Goal: Transaction & Acquisition: Obtain resource

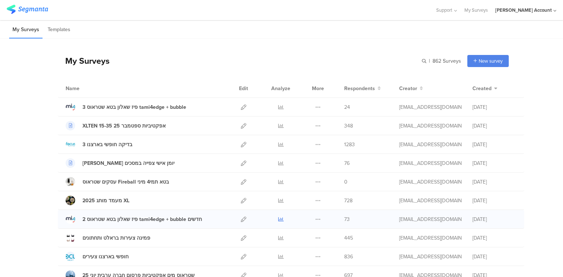
click at [279, 218] on icon at bounding box center [280, 218] width 5 height 5
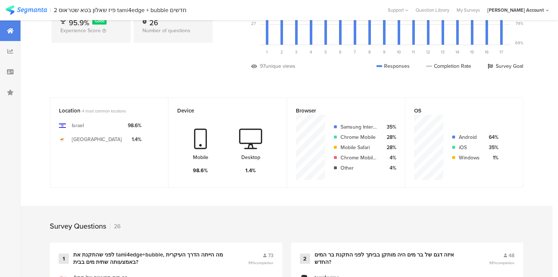
scroll to position [117, 0]
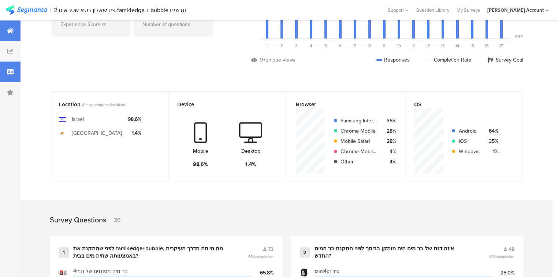
click at [7, 76] on div at bounding box center [10, 72] width 21 height 21
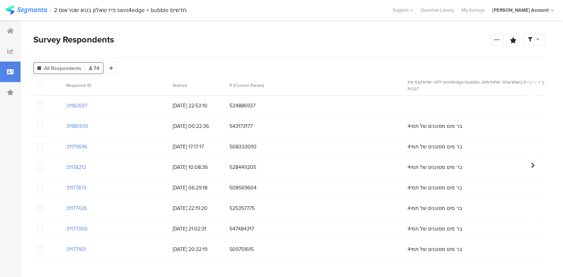
click at [40, 106] on span at bounding box center [40, 106] width 6 height 6
click at [43, 103] on input "checkbox" at bounding box center [43, 103] width 0 height 0
click at [118, 85] on span "Delete" at bounding box center [125, 84] width 15 height 5
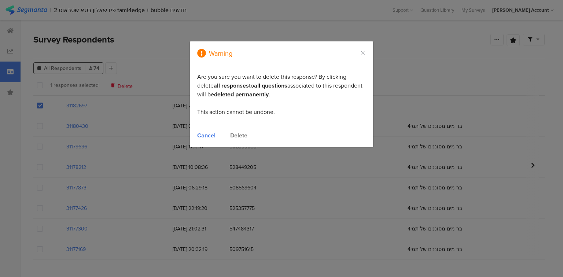
click at [239, 134] on div "Delete" at bounding box center [238, 135] width 17 height 8
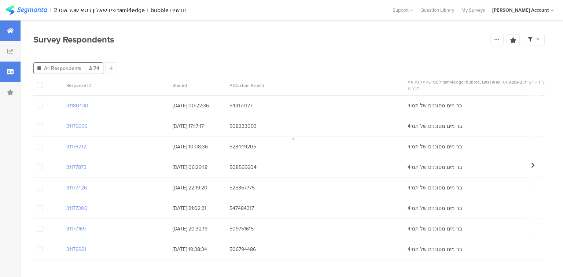
click at [6, 32] on div at bounding box center [10, 31] width 21 height 21
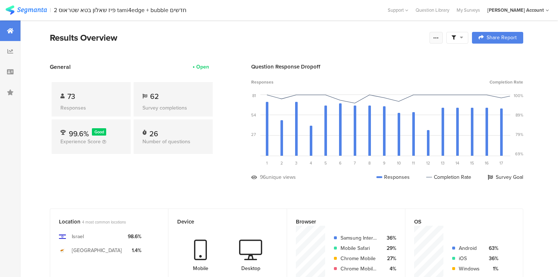
click at [439, 40] on icon at bounding box center [436, 38] width 6 height 6
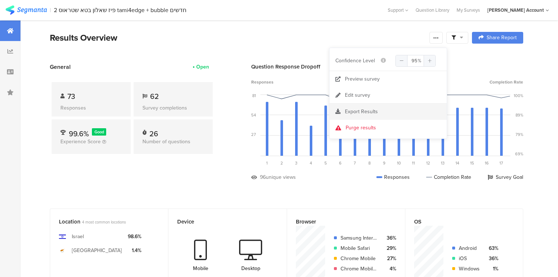
click at [342, 107] on section "Export Results" at bounding box center [388, 112] width 117 height 16
click at [345, 110] on span "Export Results" at bounding box center [361, 112] width 33 height 8
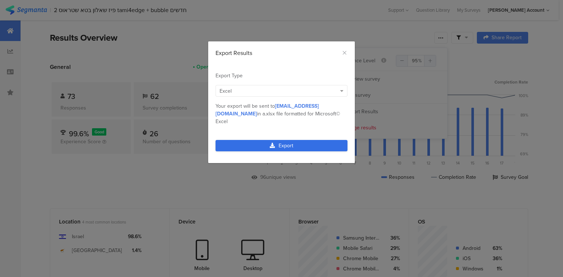
click at [295, 140] on link "Export" at bounding box center [281, 145] width 132 height 11
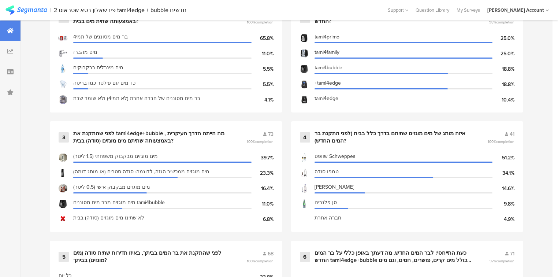
scroll to position [469, 0]
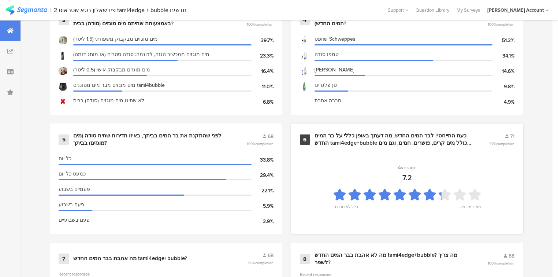
click at [321, 138] on div "כעת התייחס/י לבר המים החדש. מה דעתך באופן כללי על בר המים החדש tami4edge+bubble…" at bounding box center [393, 139] width 157 height 14
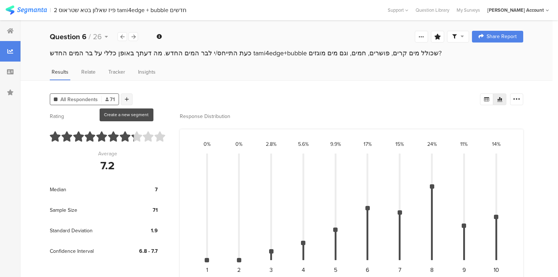
click at [128, 100] on div at bounding box center [127, 99] width 12 height 12
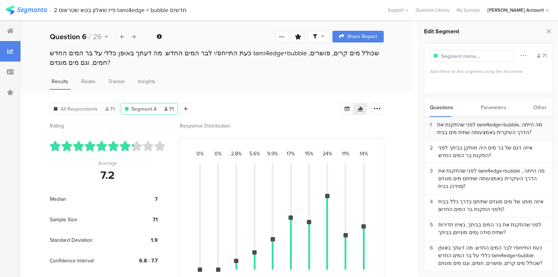
click at [455, 125] on div "לפני שהתקנת את tami4edge+bubble, מה הייתה הדרך העיקרית באמצעותה שתית מים בבית?" at bounding box center [492, 128] width 110 height 15
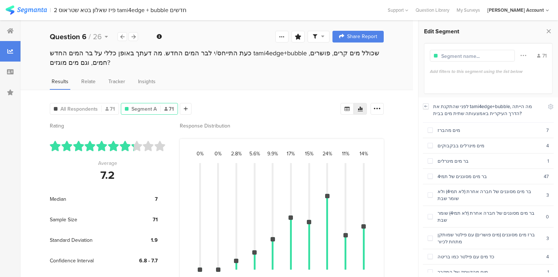
click at [425, 106] on icon at bounding box center [426, 106] width 3 height 2
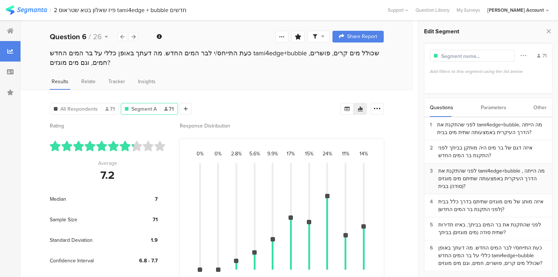
scroll to position [59, 0]
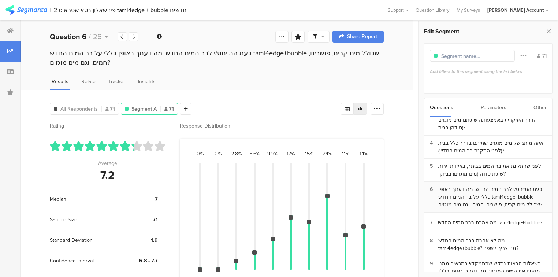
click at [473, 195] on div "כעת התייחס/י לבר המים החדש. מה דעתך באופן כללי על בר המים החדש tami4edge+bubble…" at bounding box center [492, 196] width 108 height 23
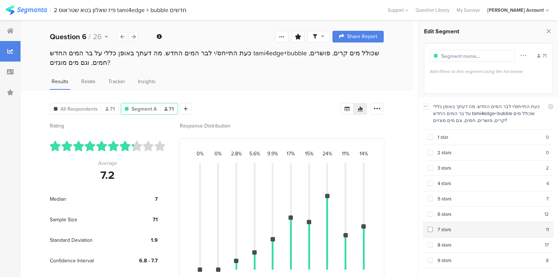
click at [444, 233] on section "7 stars 11" at bounding box center [488, 229] width 131 height 15
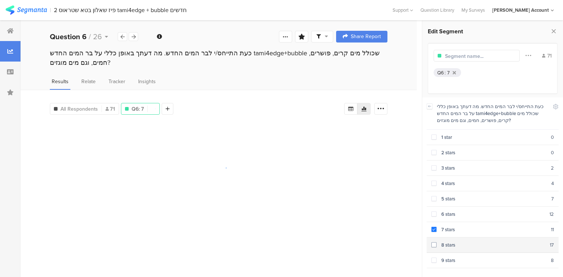
click at [446, 243] on div "8 stars" at bounding box center [492, 244] width 113 height 7
click at [450, 257] on div "9 stars" at bounding box center [493, 260] width 114 height 7
click at [450, 272] on div "10 stars" at bounding box center [492, 275] width 113 height 7
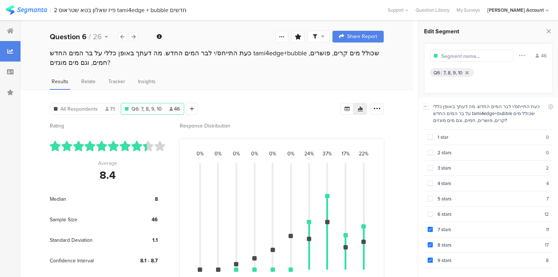
click at [452, 57] on input "text" at bounding box center [473, 56] width 64 height 8
type input "X"
type input "שביעות רצון 7-10"
click at [198, 108] on icon at bounding box center [198, 108] width 4 height 5
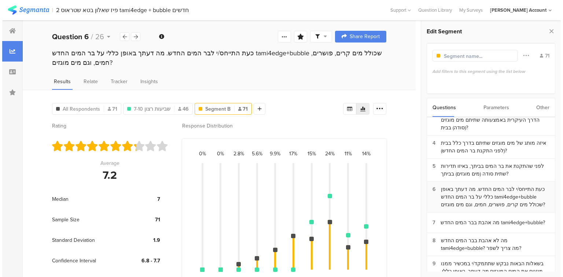
scroll to position [88, 0]
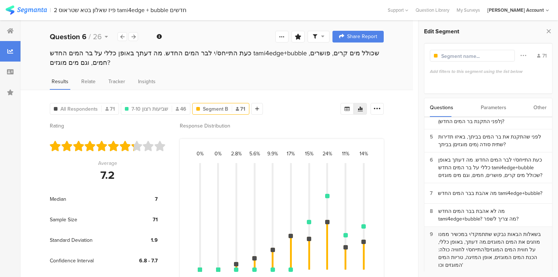
click at [486, 234] on div "בשאלות הבאות נבקש שתתמקד/י במכשיר ממנו מוזגים את המים המוגזים.מה דעתך, באופן כל…" at bounding box center [492, 249] width 108 height 38
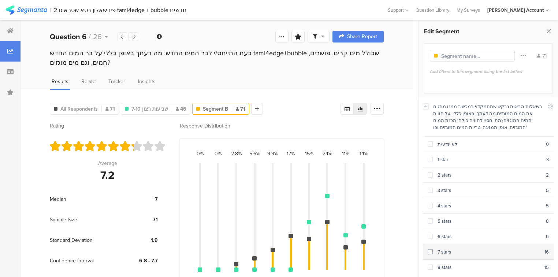
click at [443, 248] on div "7 stars" at bounding box center [489, 251] width 112 height 7
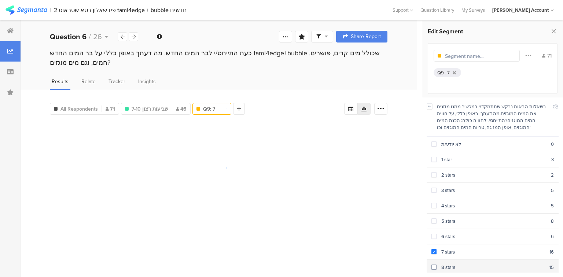
click at [448, 260] on section "8 stars 15" at bounding box center [492, 267] width 132 height 15
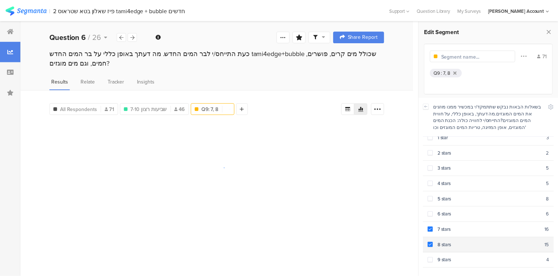
scroll to position [29, 0]
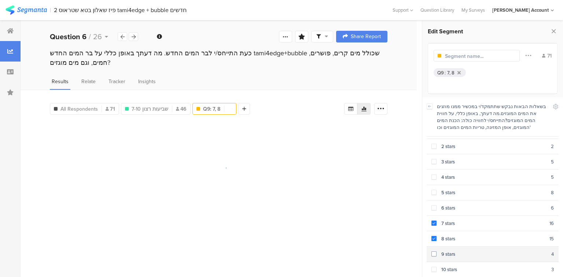
click at [446, 252] on div "9 stars" at bounding box center [493, 254] width 115 height 7
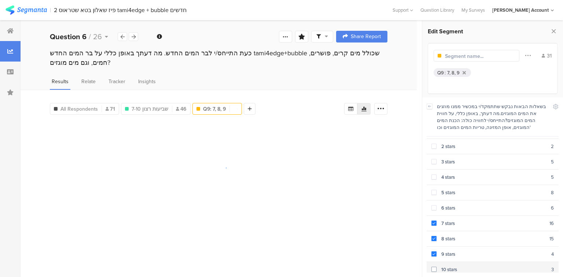
click at [450, 266] on div "10 stars" at bounding box center [493, 269] width 115 height 7
click at [453, 57] on input "text" at bounding box center [477, 56] width 64 height 8
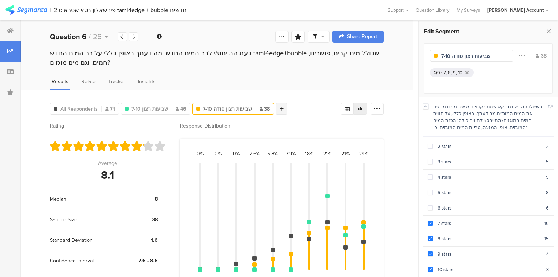
type input "שביעות רצון סודה 7-10"
click at [280, 105] on div at bounding box center [282, 109] width 12 height 12
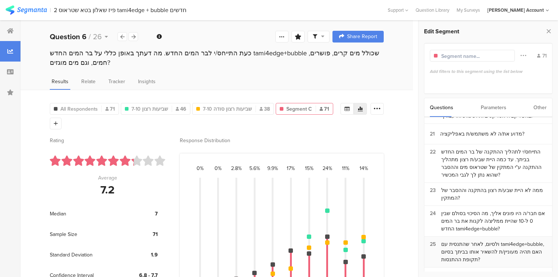
scroll to position [517, 0]
click at [485, 240] on div "ולסיום, לאחר שהתנסית עם tami4edge+bubble, האם תהיה מעוניין/ת להשאיר אותו בביתך …" at bounding box center [493, 251] width 105 height 23
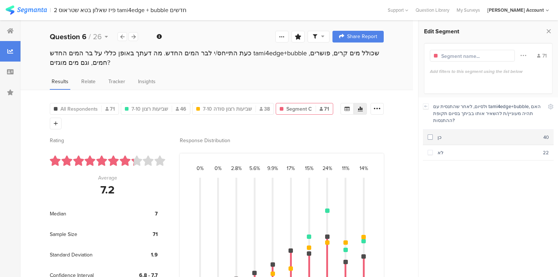
click at [442, 138] on div "כן" at bounding box center [488, 137] width 111 height 7
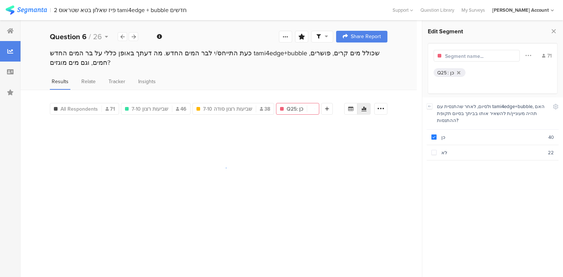
click at [450, 57] on input "text" at bounding box center [477, 56] width 64 height 8
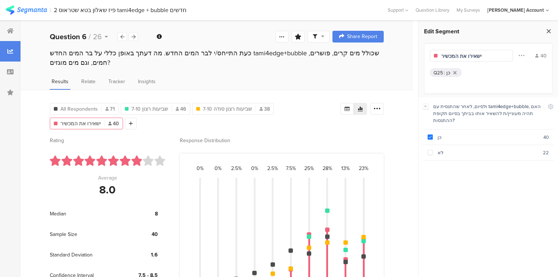
type input "ישאירו את המכשיר"
click at [549, 29] on icon at bounding box center [549, 31] width 8 height 10
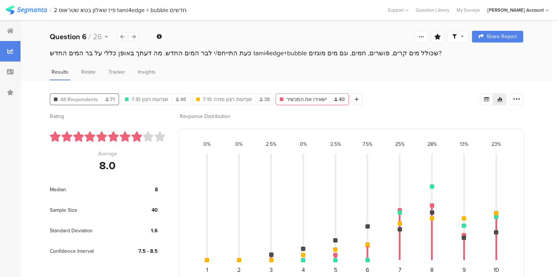
click at [78, 99] on span "All Respondents" at bounding box center [78, 100] width 37 height 8
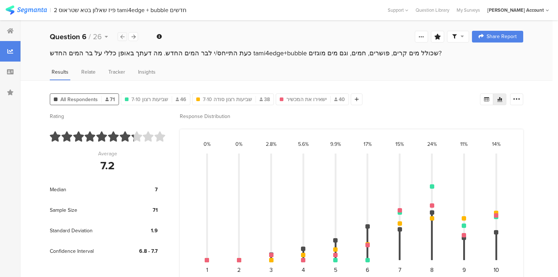
click at [120, 38] on icon at bounding box center [122, 36] width 4 height 5
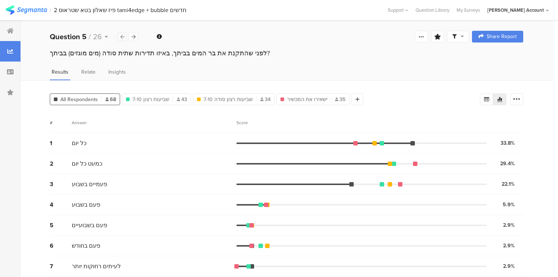
click at [120, 38] on icon at bounding box center [122, 36] width 4 height 5
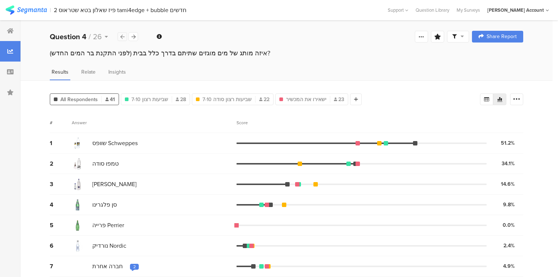
click at [120, 38] on icon at bounding box center [122, 36] width 4 height 5
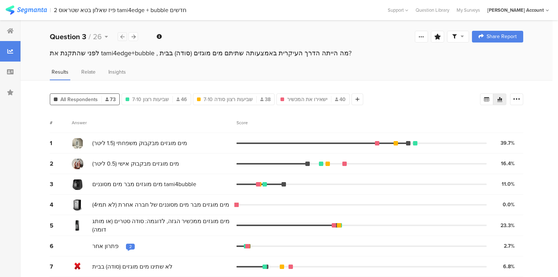
click at [120, 38] on icon at bounding box center [122, 36] width 4 height 5
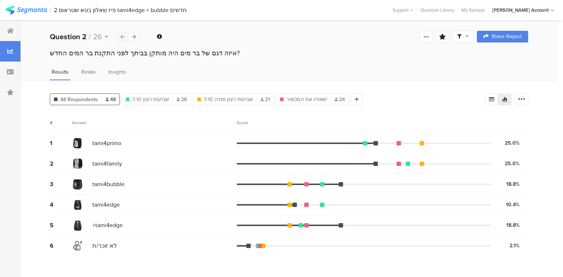
click at [120, 38] on icon at bounding box center [122, 36] width 4 height 5
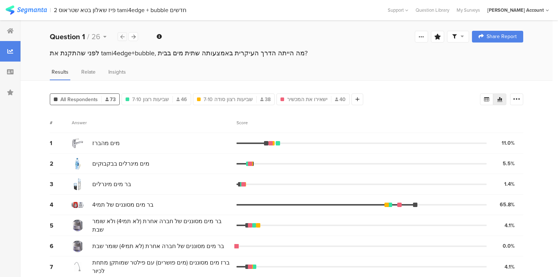
click at [120, 38] on icon at bounding box center [122, 36] width 4 height 5
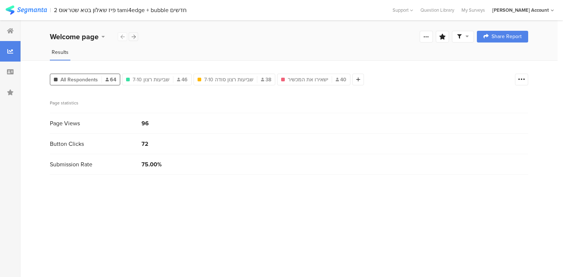
click at [135, 37] on icon at bounding box center [133, 36] width 4 height 5
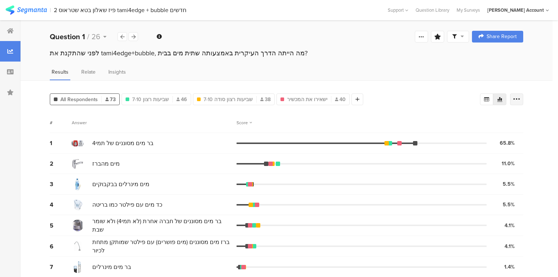
click at [520, 99] on icon at bounding box center [516, 99] width 7 height 7
click at [487, 95] on div at bounding box center [486, 99] width 13 height 12
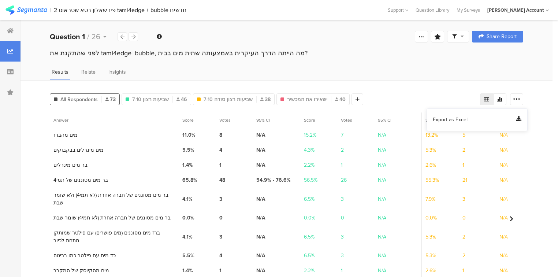
click at [444, 119] on span "Export as Excel" at bounding box center [450, 119] width 35 height 7
click at [135, 38] on icon at bounding box center [133, 36] width 4 height 5
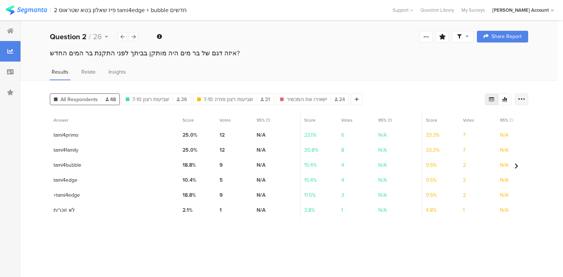
click at [522, 99] on icon at bounding box center [521, 99] width 7 height 7
click at [450, 119] on span "Export as Excel" at bounding box center [450, 119] width 35 height 7
click at [137, 36] on div at bounding box center [134, 36] width 10 height 9
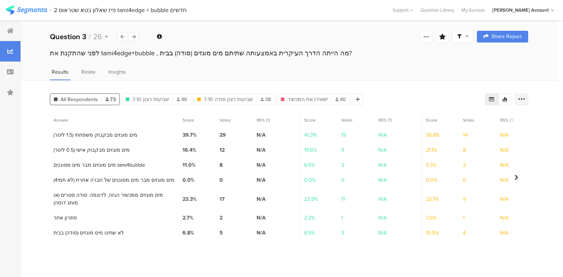
click at [519, 96] on icon at bounding box center [521, 99] width 7 height 7
click at [451, 120] on span "Export as Excel" at bounding box center [450, 119] width 35 height 7
click at [133, 36] on icon at bounding box center [133, 36] width 4 height 5
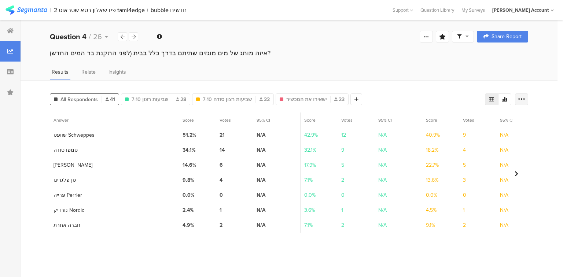
click at [524, 97] on icon at bounding box center [521, 99] width 7 height 7
click at [440, 120] on span "Export as Excel" at bounding box center [450, 119] width 35 height 7
click at [135, 34] on icon at bounding box center [133, 36] width 4 height 5
click at [522, 99] on icon at bounding box center [521, 99] width 7 height 7
click at [451, 119] on span "Export as Excel" at bounding box center [450, 119] width 35 height 7
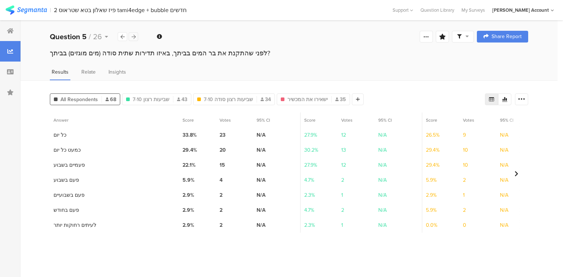
click at [132, 34] on div at bounding box center [134, 36] width 10 height 9
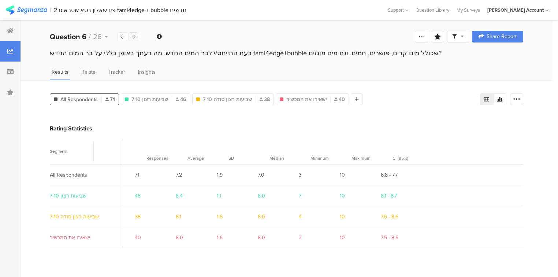
click at [132, 34] on div at bounding box center [134, 36] width 10 height 9
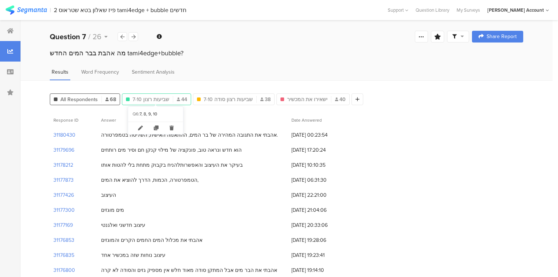
click at [151, 97] on span "שביעות רצון 7-10" at bounding box center [151, 100] width 37 height 8
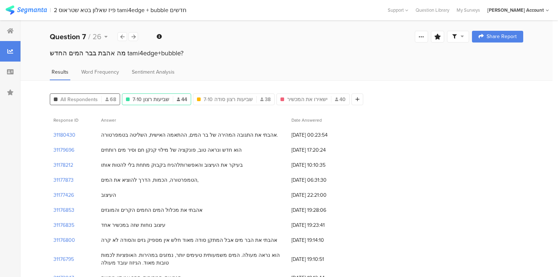
click at [74, 96] on span "All Respondents" at bounding box center [78, 100] width 37 height 8
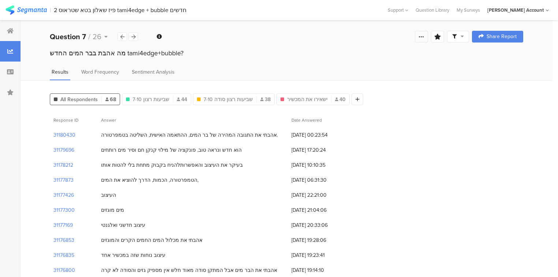
click at [424, 36] on icon at bounding box center [422, 37] width 6 height 6
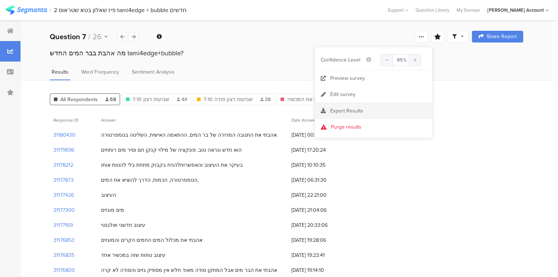
click at [349, 108] on span "Export Results" at bounding box center [346, 111] width 33 height 8
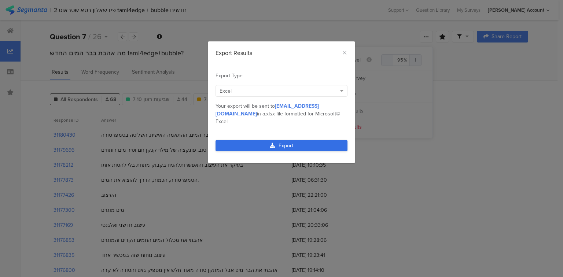
click at [257, 140] on link "Export" at bounding box center [281, 145] width 132 height 11
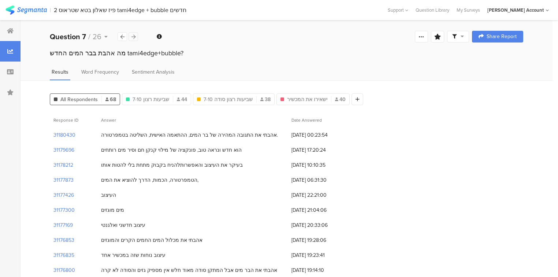
click at [134, 35] on icon at bounding box center [133, 36] width 4 height 5
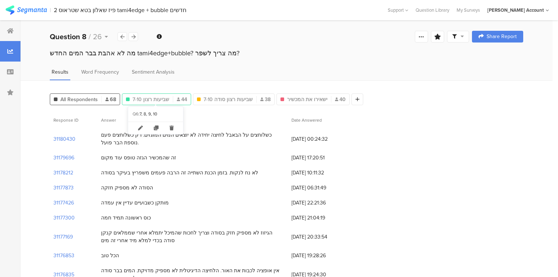
click at [159, 97] on span "שביעות רצון 7-10" at bounding box center [151, 100] width 37 height 8
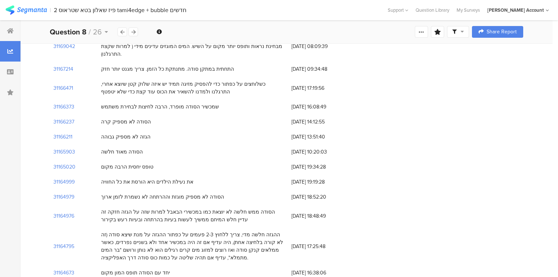
scroll to position [469, 0]
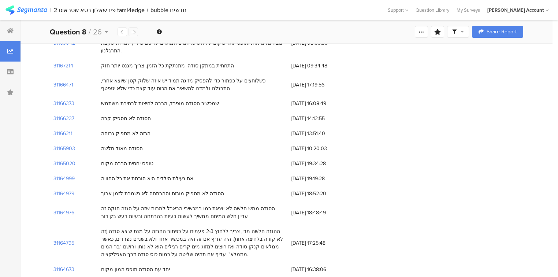
click at [134, 31] on icon at bounding box center [133, 32] width 4 height 5
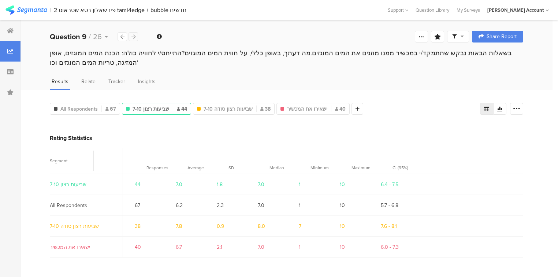
click at [134, 31] on div "Welcome page 1 לפני שהתקנת את tami4edge+bubble, מה הייתה הדרך העיקרית באמצעותה …" at bounding box center [287, 36] width 532 height 23
click at [132, 35] on icon at bounding box center [133, 36] width 4 height 5
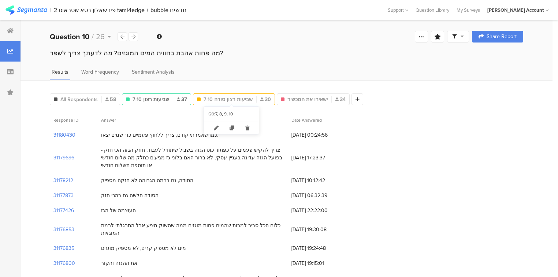
click at [243, 97] on span "שביעות רצון סודה 7-10" at bounding box center [228, 100] width 49 height 8
type input "שביעות רצון סודה 7-10"
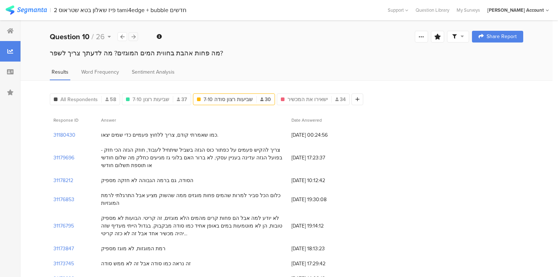
click at [135, 36] on icon at bounding box center [133, 36] width 4 height 5
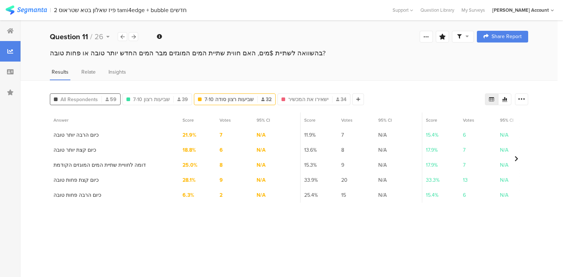
click at [93, 96] on span "All Respondents" at bounding box center [78, 100] width 37 height 8
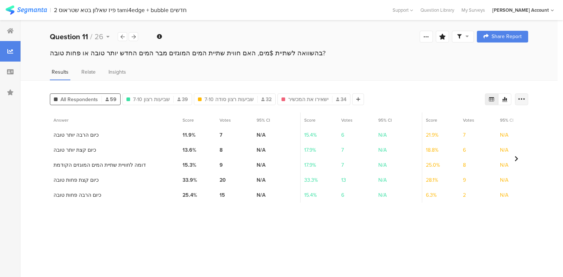
click at [522, 98] on icon at bounding box center [521, 99] width 7 height 7
click at [457, 119] on span "Export as Excel" at bounding box center [450, 119] width 35 height 7
click at [133, 37] on icon at bounding box center [133, 36] width 4 height 5
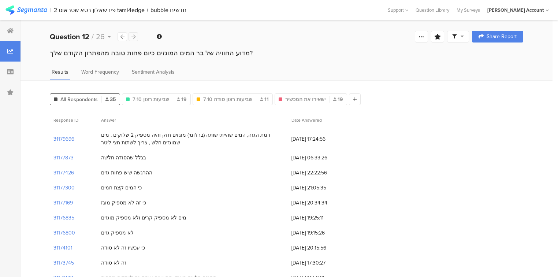
click at [133, 37] on icon at bounding box center [133, 36] width 4 height 5
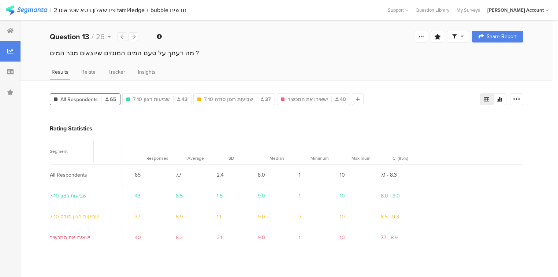
click at [124, 37] on icon at bounding box center [122, 36] width 4 height 5
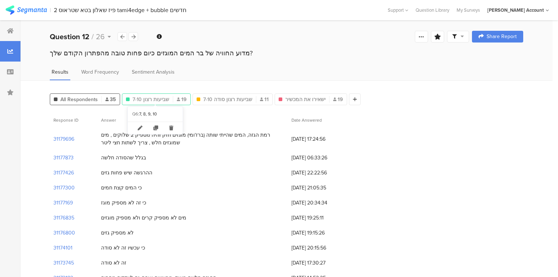
click at [155, 101] on span "שביעות רצון 7-10" at bounding box center [151, 100] width 37 height 8
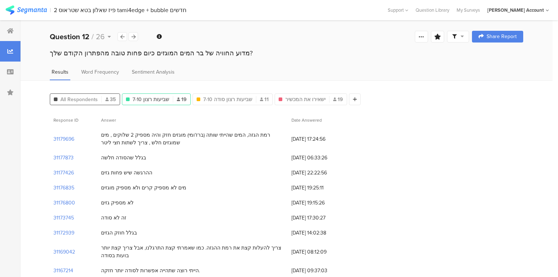
click at [102, 97] on div "All Respondents 35" at bounding box center [85, 100] width 70 height 8
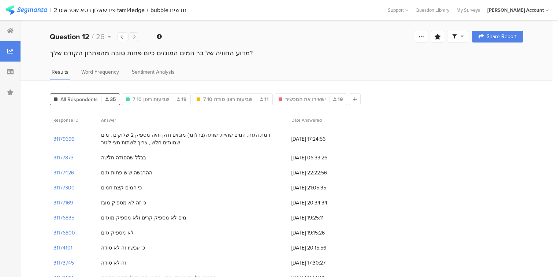
click at [133, 37] on icon at bounding box center [133, 36] width 4 height 5
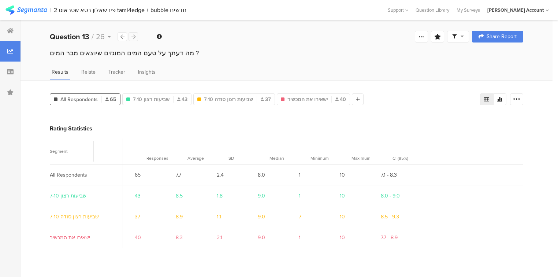
click at [133, 37] on icon at bounding box center [133, 36] width 4 height 5
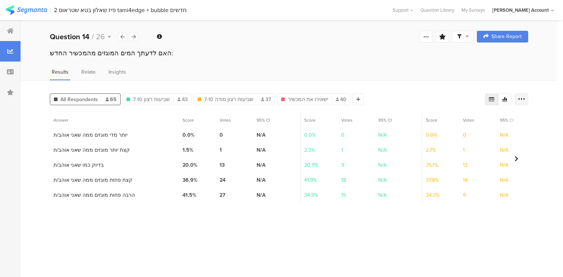
click at [524, 99] on icon at bounding box center [521, 99] width 7 height 7
click at [448, 120] on span "Export as Excel" at bounding box center [450, 119] width 35 height 7
click at [134, 37] on icon at bounding box center [133, 36] width 4 height 5
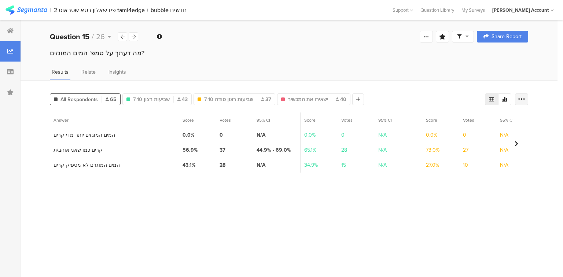
click at [519, 97] on icon at bounding box center [521, 99] width 7 height 7
click at [442, 117] on span "Export as Excel" at bounding box center [450, 119] width 35 height 7
click at [135, 36] on icon at bounding box center [133, 36] width 4 height 5
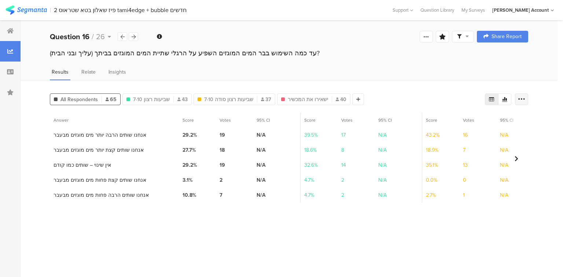
click at [517, 96] on div at bounding box center [521, 99] width 13 height 12
click at [457, 120] on span "Export as Excel" at bounding box center [450, 119] width 35 height 7
click at [135, 37] on icon at bounding box center [133, 36] width 4 height 5
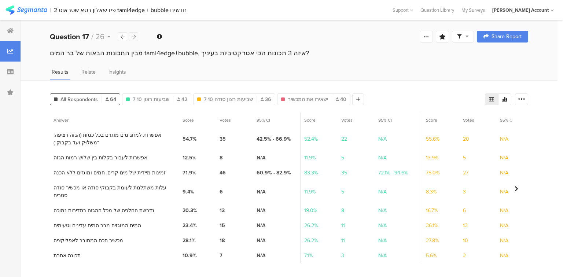
click at [132, 37] on icon at bounding box center [133, 36] width 4 height 5
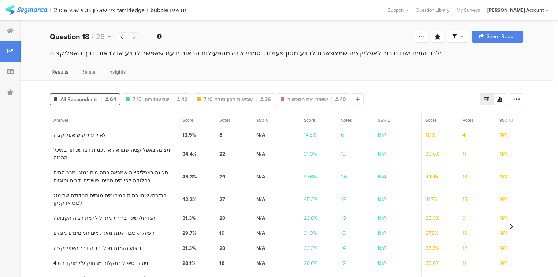
click at [132, 37] on icon at bounding box center [133, 36] width 4 height 5
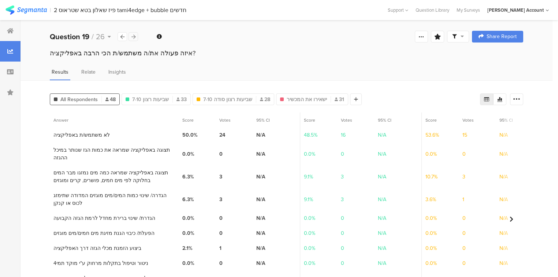
click at [132, 37] on icon at bounding box center [133, 36] width 4 height 5
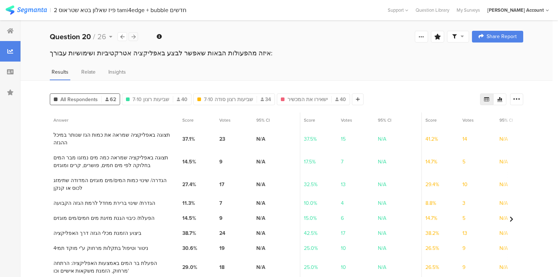
click at [132, 37] on icon at bounding box center [133, 36] width 4 height 5
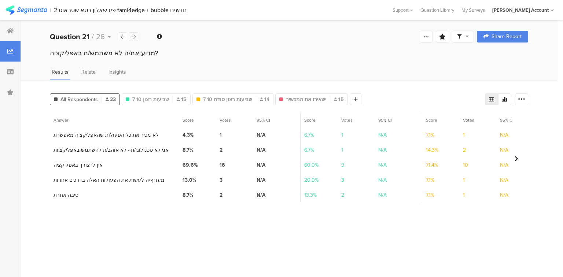
click at [132, 37] on icon at bounding box center [133, 36] width 4 height 5
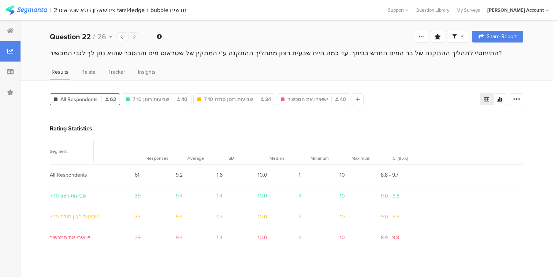
click at [132, 37] on icon at bounding box center [133, 36] width 4 height 5
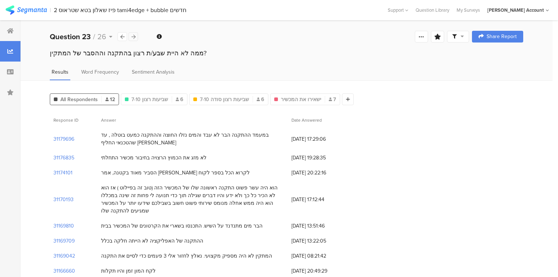
click at [132, 37] on icon at bounding box center [133, 36] width 4 height 5
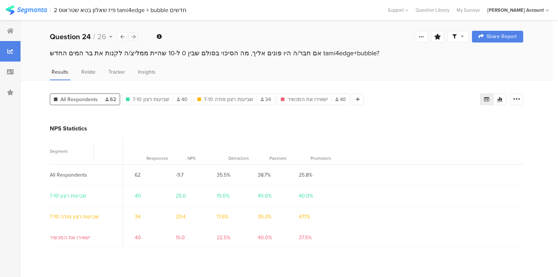
click at [132, 37] on icon at bounding box center [133, 36] width 4 height 5
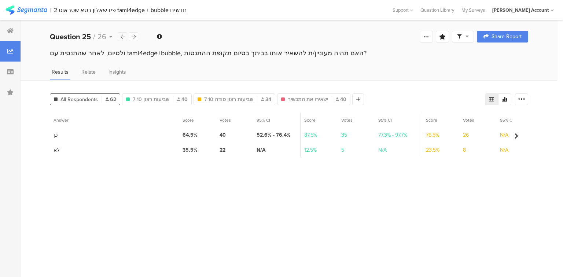
click at [123, 38] on icon at bounding box center [122, 36] width 4 height 5
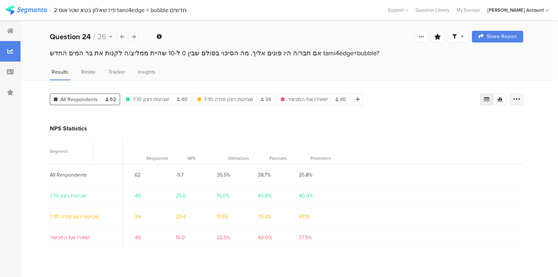
click at [518, 99] on icon at bounding box center [516, 99] width 7 height 7
click at [445, 117] on span "Export as Excel" at bounding box center [450, 119] width 35 height 7
click at [133, 36] on icon at bounding box center [133, 36] width 4 height 5
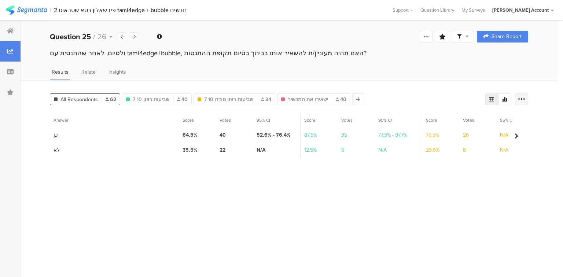
click at [520, 96] on icon at bounding box center [521, 99] width 7 height 7
click at [451, 122] on span "Export as Excel" at bounding box center [450, 119] width 35 height 7
click at [12, 33] on icon at bounding box center [10, 31] width 7 height 6
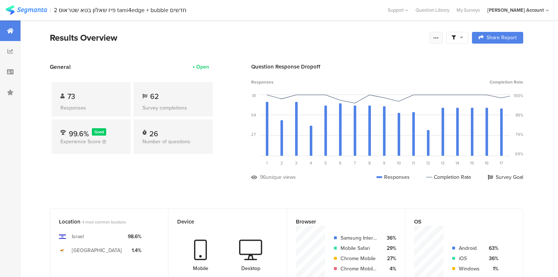
click at [438, 37] on icon at bounding box center [436, 38] width 6 height 6
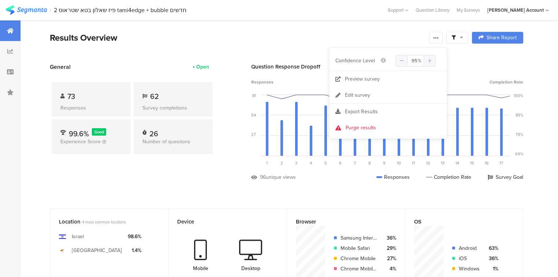
click at [355, 111] on span "Export Results" at bounding box center [361, 112] width 33 height 8
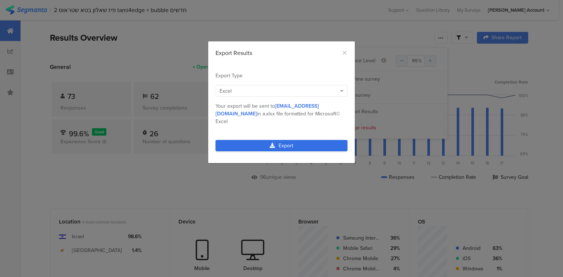
click at [280, 140] on link "Export" at bounding box center [281, 145] width 132 height 11
